Goal: Find specific page/section: Find specific page/section

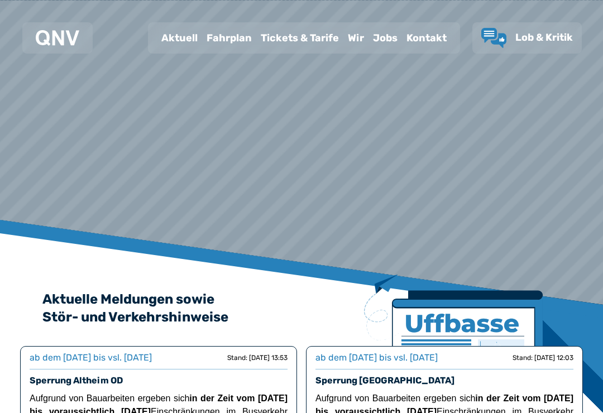
click at [229, 37] on div "Fahrplan" at bounding box center [229, 37] width 54 height 29
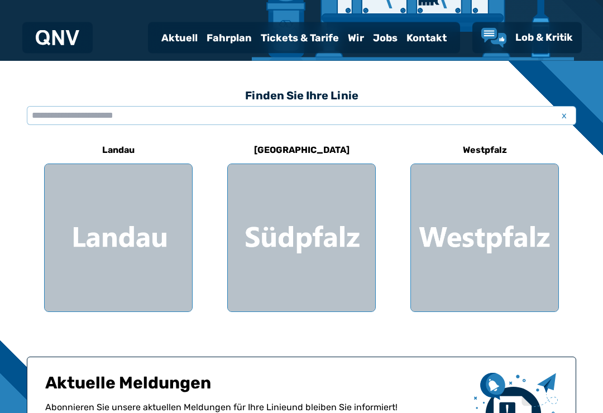
scroll to position [257, 0]
click at [311, 241] on div at bounding box center [301, 237] width 147 height 147
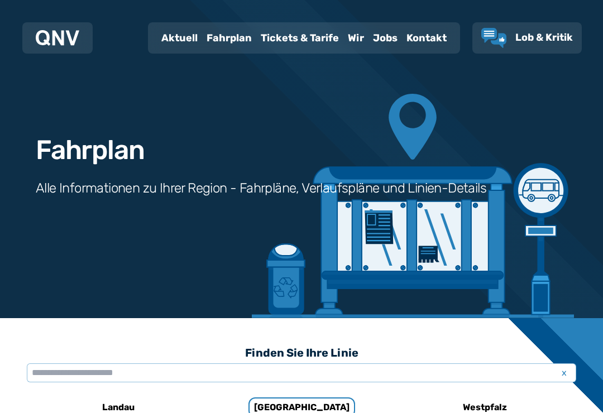
click at [427, 36] on div "Kontakt" at bounding box center [426, 37] width 49 height 29
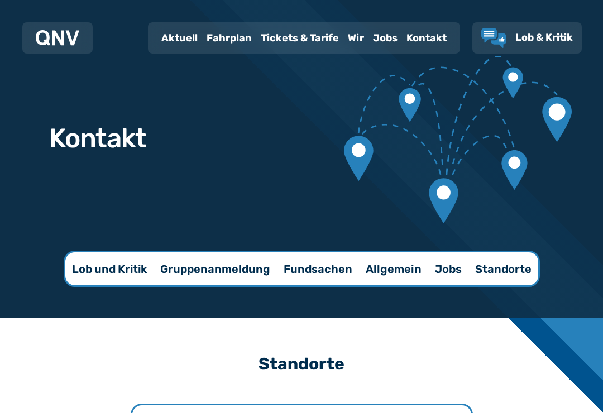
click at [425, 40] on div "Kontakt" at bounding box center [426, 37] width 49 height 29
click at [317, 272] on p "Fundsachen" at bounding box center [317, 269] width 69 height 16
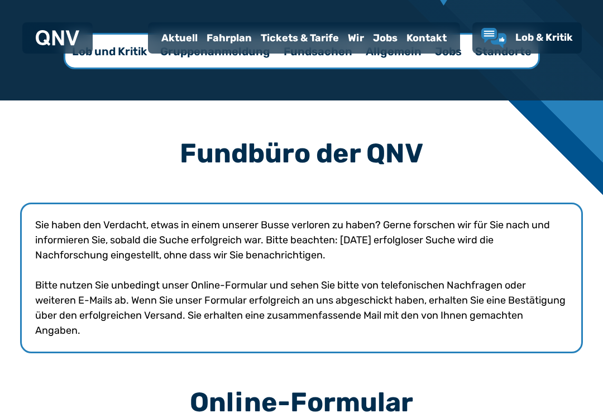
scroll to position [217, 0]
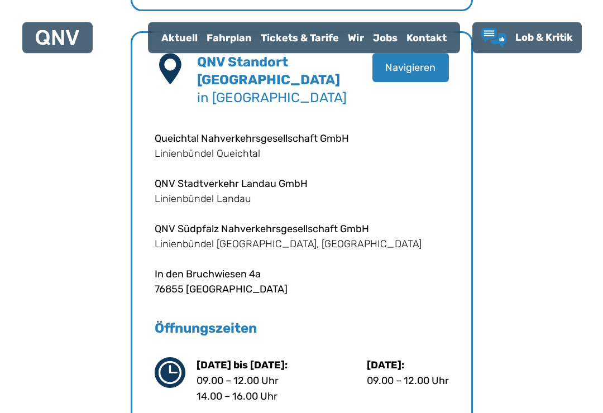
scroll to position [1128, 0]
